Goal: Find specific fact: Find specific fact

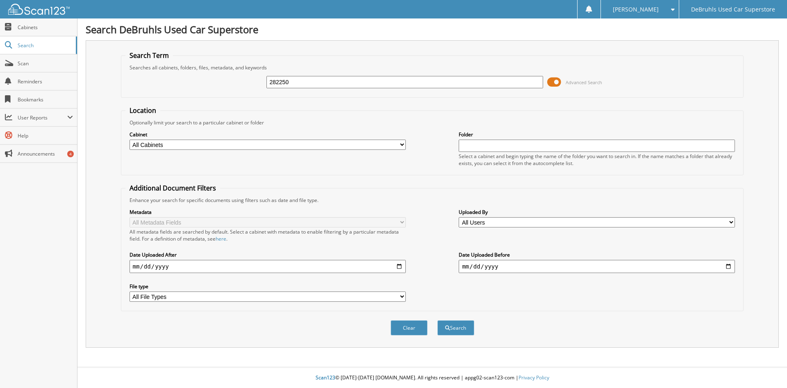
type input "282250"
click at [438, 320] on button "Search" at bounding box center [456, 327] width 37 height 15
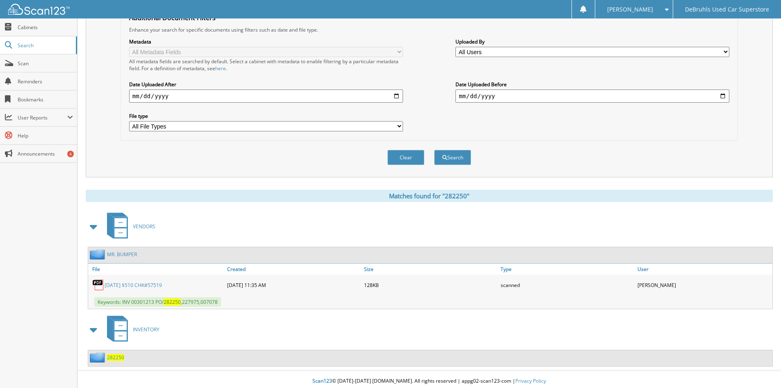
scroll to position [174, 0]
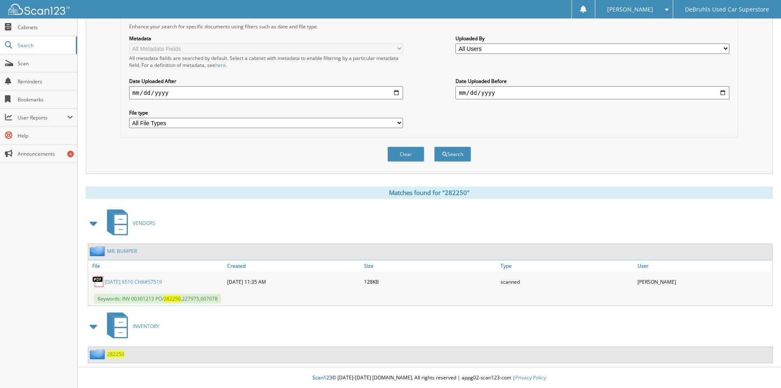
click at [157, 281] on link "[DATE] $510 CHK#57519" at bounding box center [133, 281] width 57 height 7
click at [110, 356] on span "282250" at bounding box center [115, 353] width 17 height 7
